Goal: Navigation & Orientation: Find specific page/section

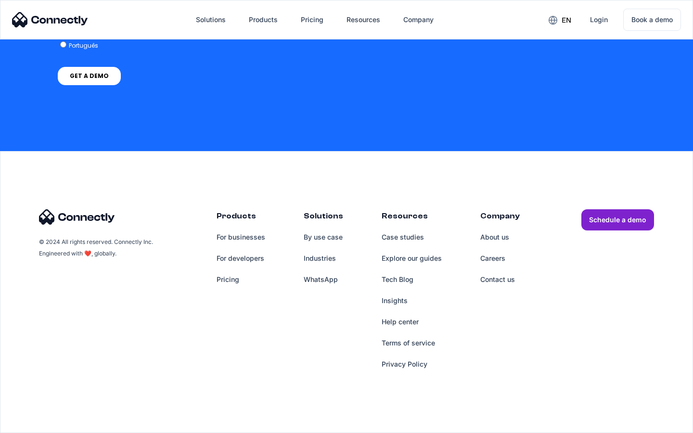
scroll to position [2440, 0]
